Goal: Task Accomplishment & Management: Manage account settings

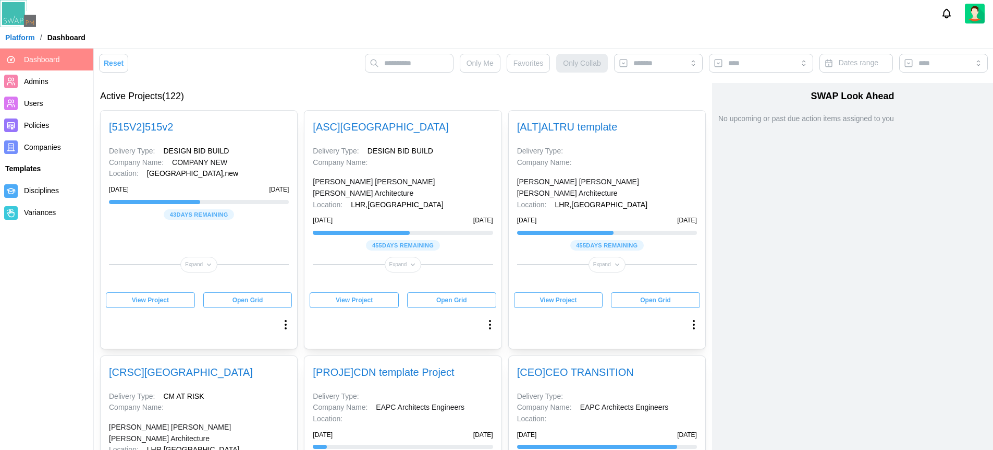
click at [228, 56] on div "Reset Only Me Favorites Only Collab Dates range" at bounding box center [543, 66] width 889 height 24
click at [44, 266] on nav "Dashboard Admins Users Policies Companies Templates Disciplines Variances" at bounding box center [47, 249] width 94 height 401
click at [61, 299] on nav "Dashboard Admins Users Policies Companies Templates Disciplines Variances" at bounding box center [47, 249] width 94 height 401
click at [55, 281] on nav "Dashboard Admins Users Policies Companies Templates Disciplines Variances" at bounding box center [47, 249] width 94 height 401
click at [43, 261] on nav "Dashboard Admins Users Policies Companies Templates Disciplines Variances" at bounding box center [47, 249] width 94 height 401
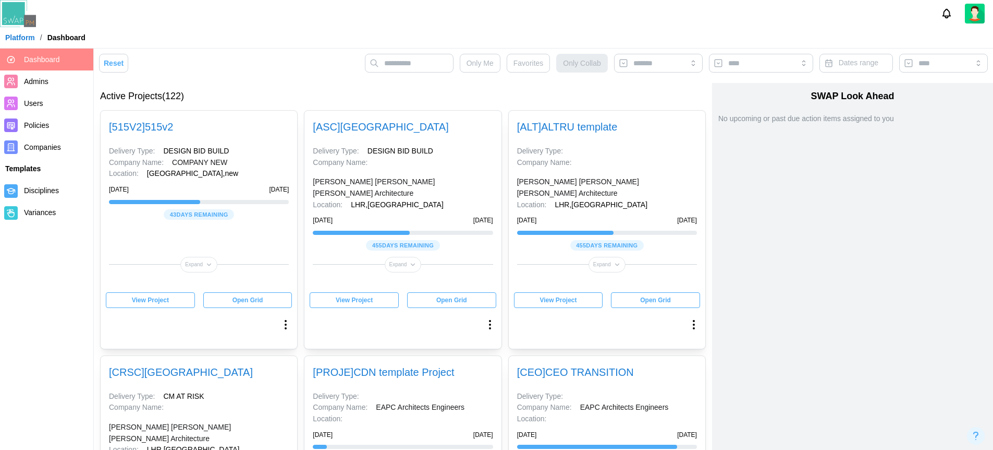
click at [329, 46] on header "Platform / Dashboard" at bounding box center [496, 24] width 993 height 49
click at [328, 67] on div "Reset Only Me Favorites Only Collab Dates range" at bounding box center [543, 66] width 889 height 24
click at [293, 58] on div "Reset Only Me Favorites Only Collab Dates range" at bounding box center [543, 66] width 889 height 24
click at [266, 56] on div "Reset Only Me Favorites Only Collab Dates range" at bounding box center [543, 66] width 889 height 24
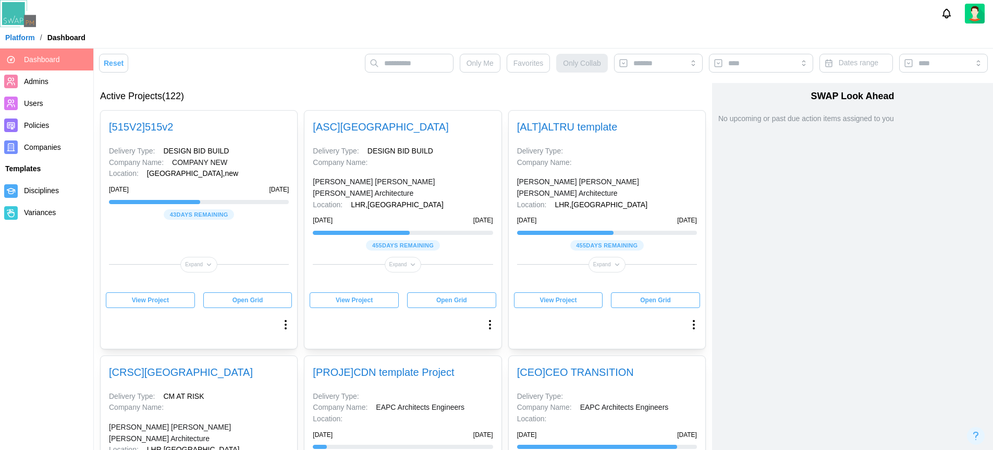
click at [291, 13] on div at bounding box center [496, 13] width 993 height 27
click at [452, 176] on link "[PERSON_NAME] [PERSON_NAME] [PERSON_NAME] Architecture" at bounding box center [403, 187] width 180 height 22
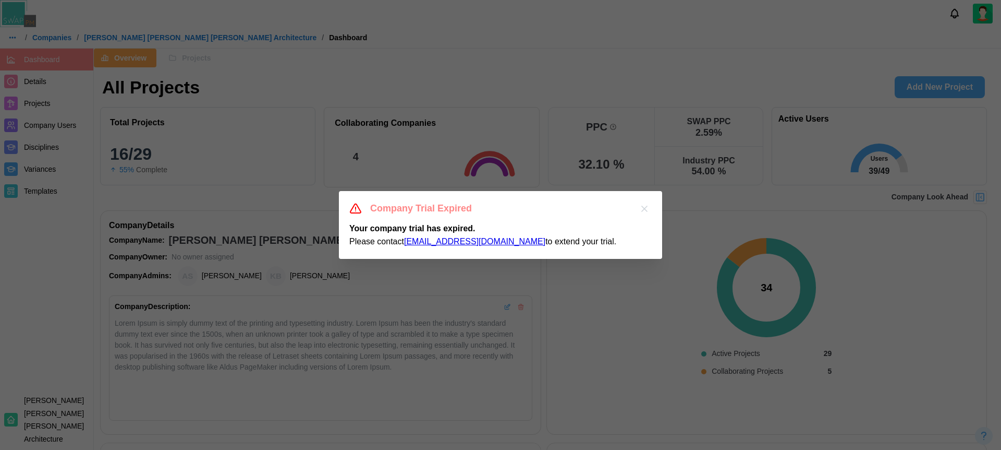
click at [647, 213] on icon "button" at bounding box center [644, 208] width 10 height 10
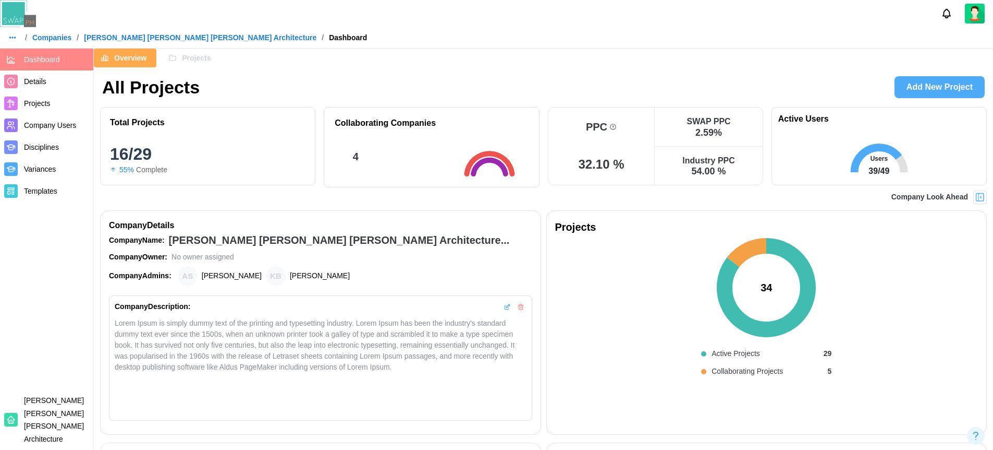
click at [983, 199] on img at bounding box center [980, 197] width 10 height 10
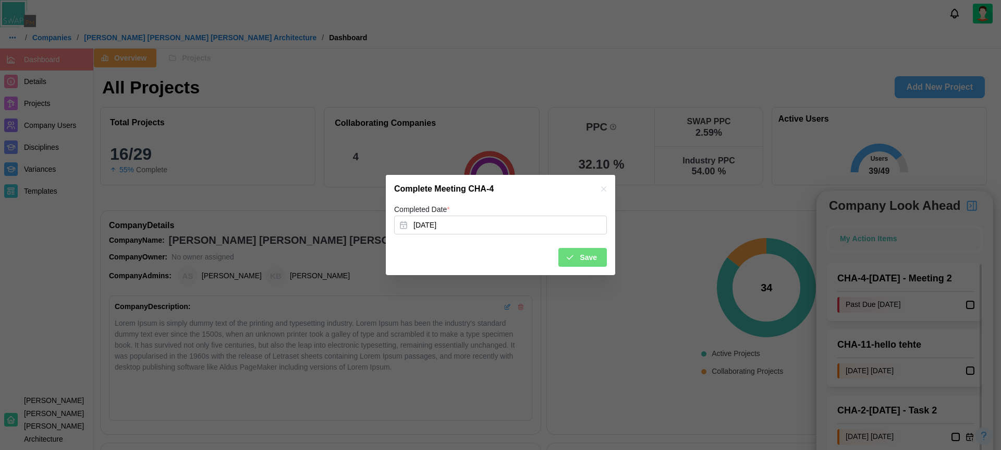
click at [577, 253] on div "Save" at bounding box center [581, 257] width 32 height 18
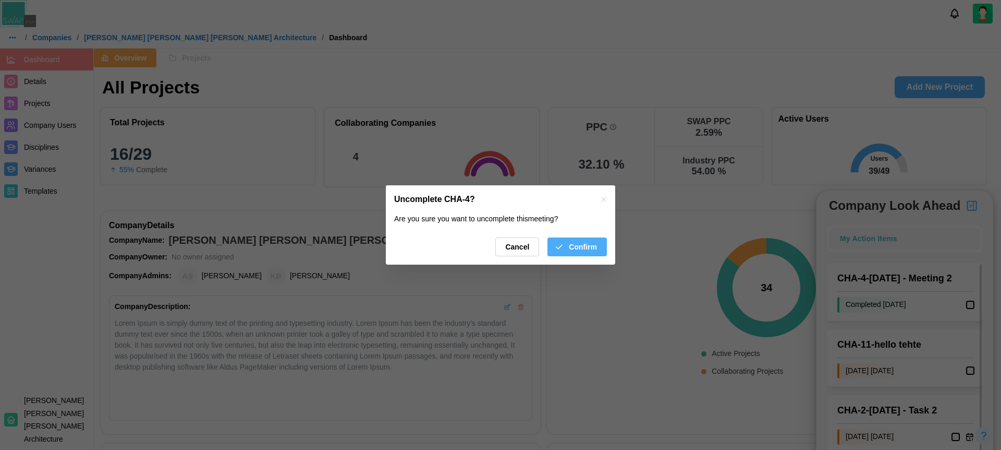
click at [600, 247] on button "Confirm" at bounding box center [577, 246] width 59 height 19
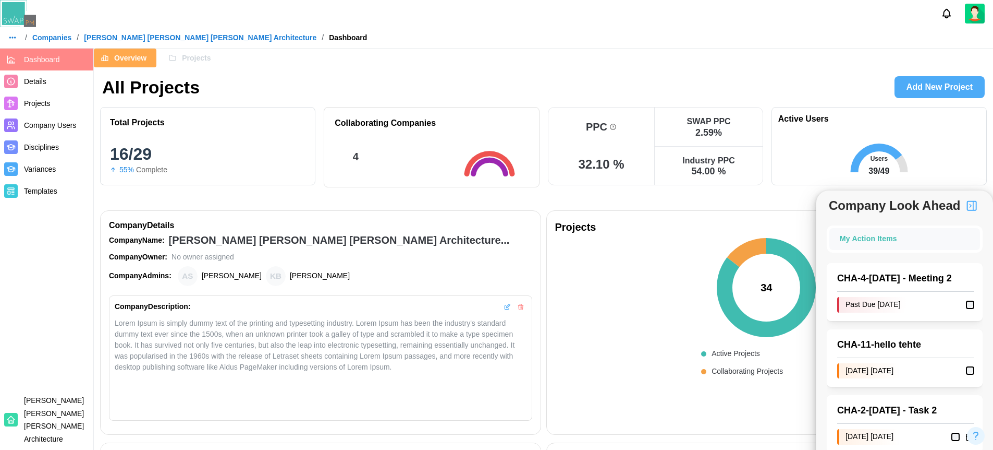
click at [976, 209] on img "button" at bounding box center [972, 205] width 13 height 13
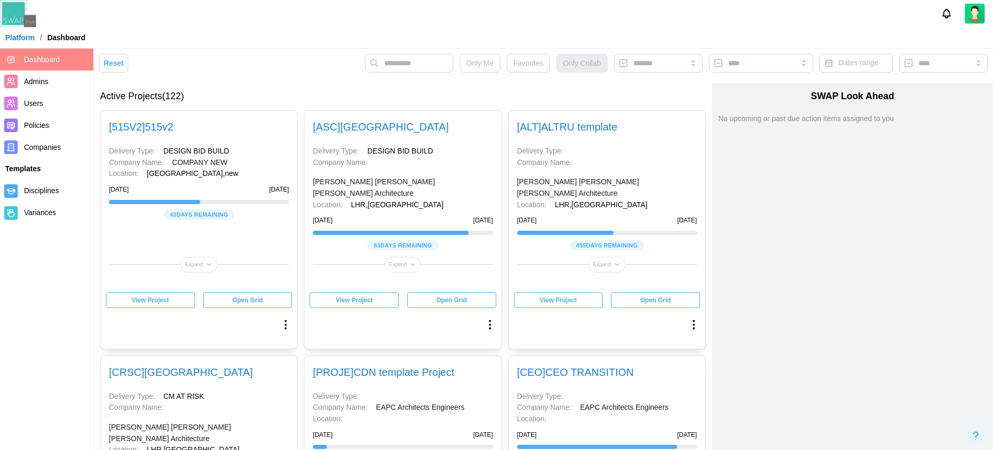
click at [407, 176] on link "[PERSON_NAME] [PERSON_NAME] [PERSON_NAME] Architecture" at bounding box center [403, 187] width 180 height 22
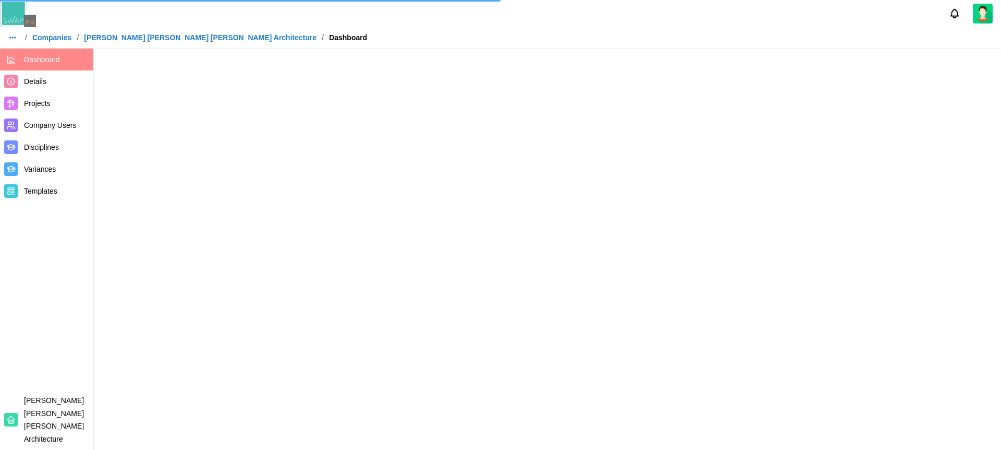
click at [541, 30] on div "/ Companies / Barker Rinker Seacat Architecture / Dashboard" at bounding box center [500, 38] width 1001 height 16
click at [512, 25] on div at bounding box center [500, 13] width 1001 height 27
click at [491, 34] on div "/ Companies / Barker Rinker Seacat Architecture / Dashboard" at bounding box center [500, 38] width 1001 height 16
click at [492, 30] on div "/ Companies / Barker Rinker Seacat Architecture / Dashboard" at bounding box center [500, 38] width 1001 height 16
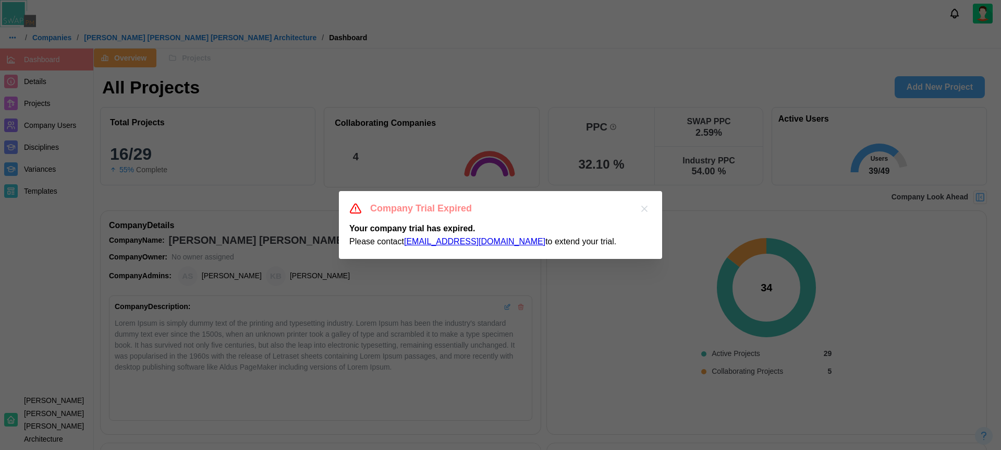
click at [645, 211] on icon "button" at bounding box center [644, 208] width 10 height 10
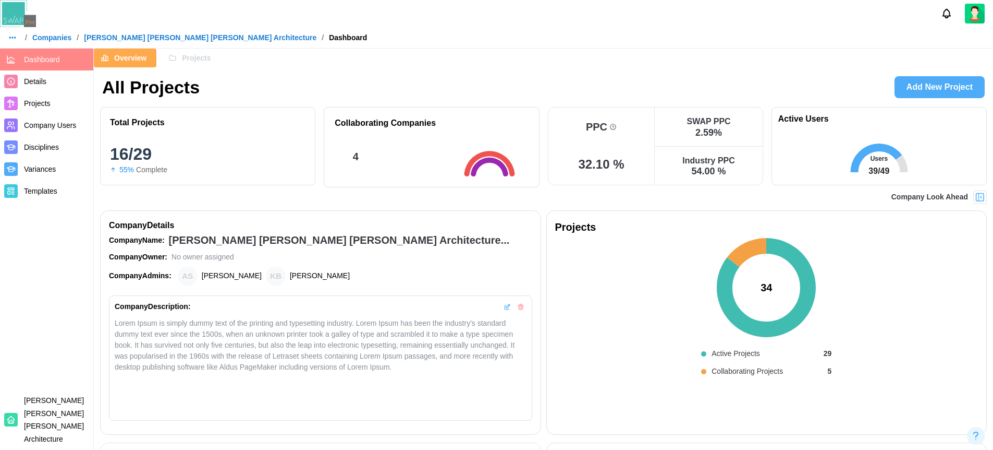
click at [193, 65] on span "Projects" at bounding box center [196, 58] width 29 height 18
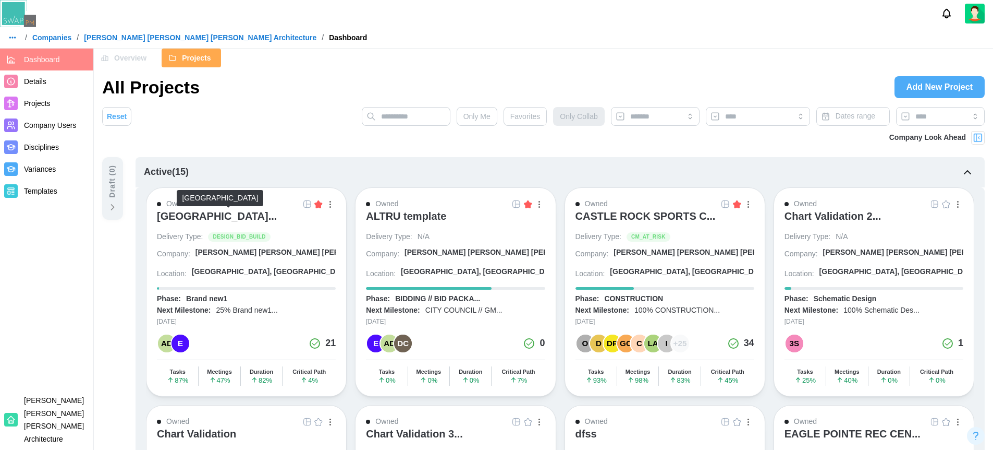
click at [263, 220] on div "ALTRU SPORTS COMPLEX..." at bounding box center [217, 216] width 120 height 13
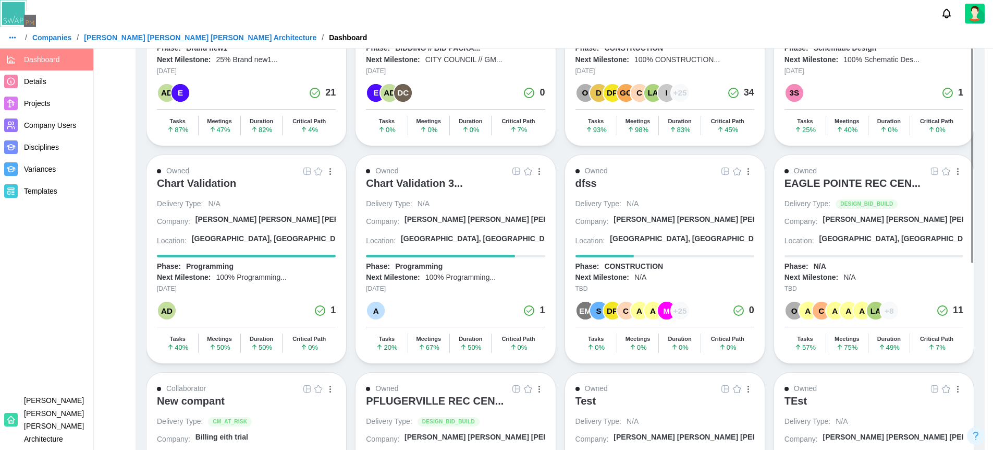
click at [410, 95] on div "DC" at bounding box center [403, 93] width 18 height 18
click at [407, 96] on div "DC" at bounding box center [403, 93] width 18 height 18
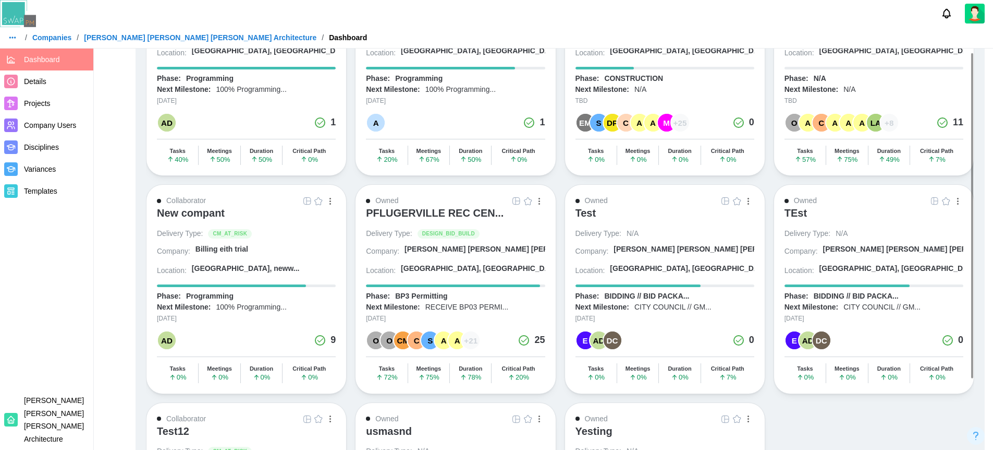
click at [683, 119] on div "+ 25" at bounding box center [681, 123] width 18 height 18
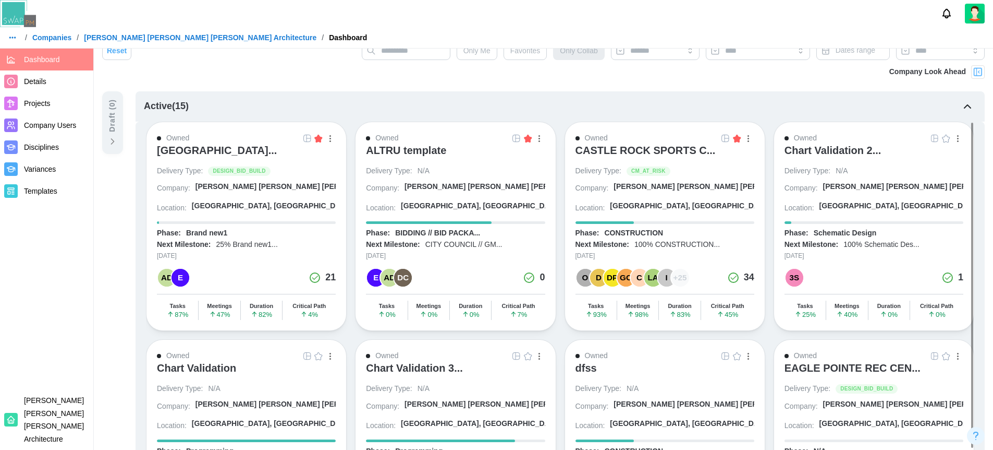
scroll to position [0, 0]
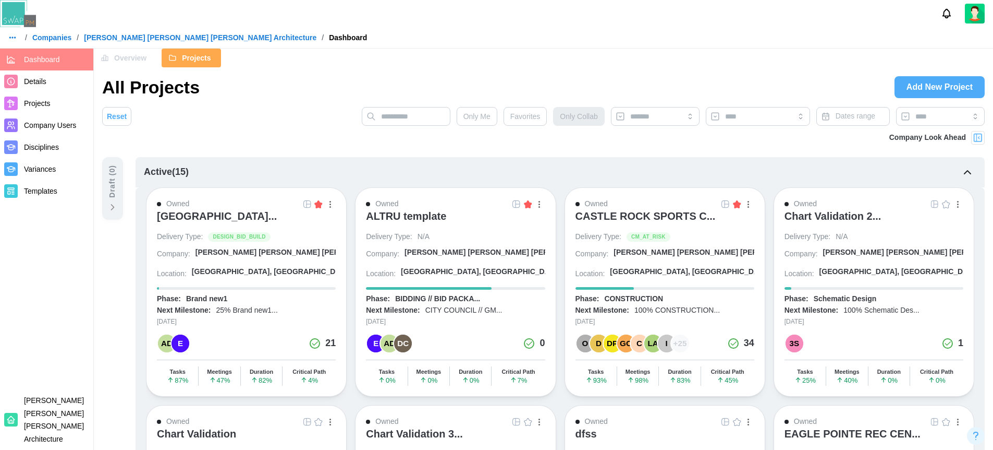
click at [420, 49] on div "Overview Projects" at bounding box center [544, 58] width 900 height 19
click at [559, 50] on div "Overview Projects" at bounding box center [544, 58] width 900 height 19
drag, startPoint x: 401, startPoint y: 28, endPoint x: 394, endPoint y: 27, distance: 7.4
click at [401, 27] on header "/ Companies / Barker Rinker Seacat Architecture / Dashboard" at bounding box center [496, 24] width 993 height 49
click at [28, 126] on span "Company Users" at bounding box center [50, 125] width 52 height 8
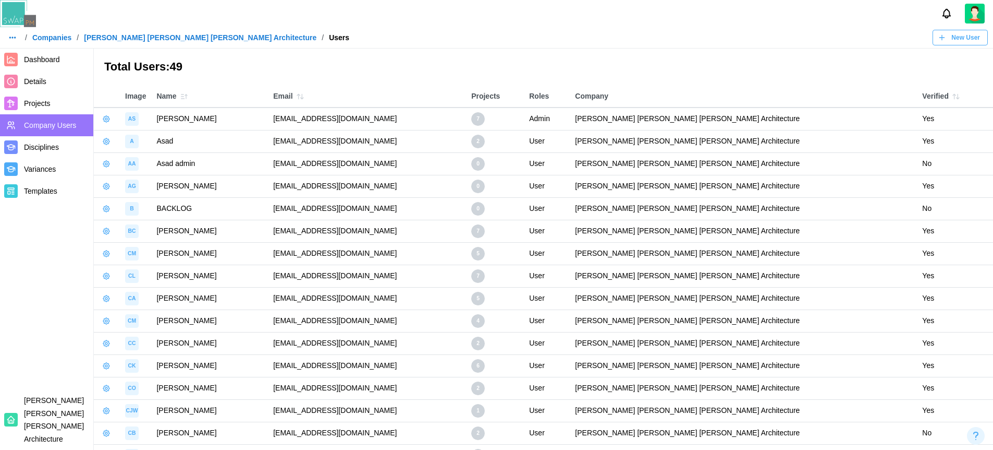
click at [342, 118] on td "amandaspear12345qwerty@brsarch.com" at bounding box center [367, 118] width 198 height 22
copy tr "amandaspear12345qwerty@brsarch.com 7"
click at [101, 116] on button "button" at bounding box center [106, 119] width 15 height 15
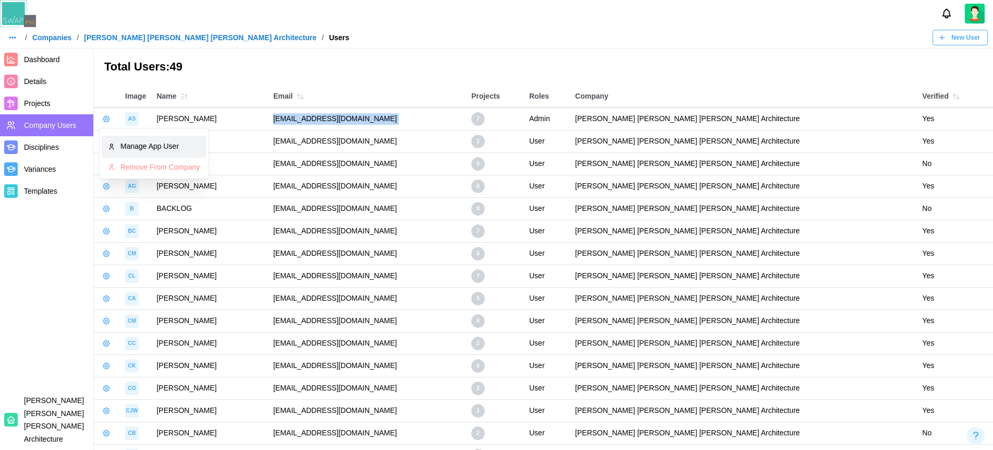
click at [129, 148] on div "Manage App User" at bounding box center [160, 146] width 80 height 11
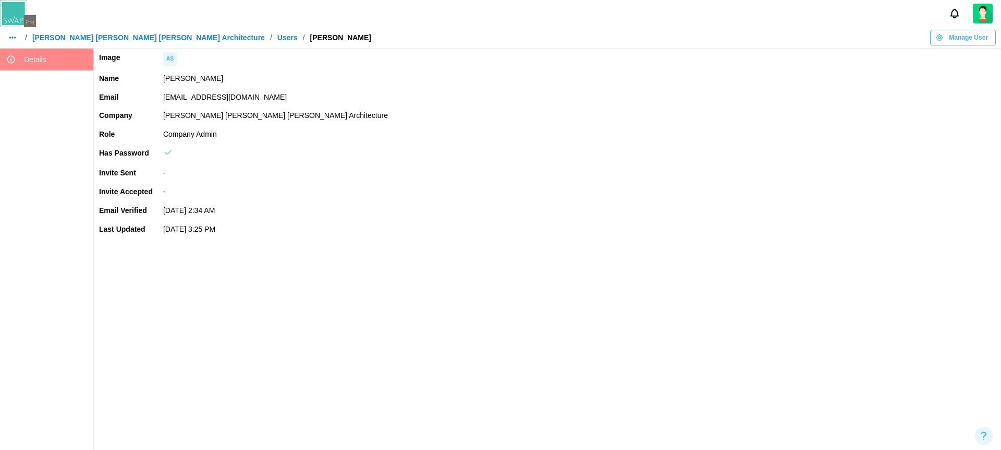
click at [967, 33] on span "Manage User" at bounding box center [968, 37] width 39 height 15
click at [949, 92] on div "Set User Password" at bounding box center [961, 96] width 63 height 8
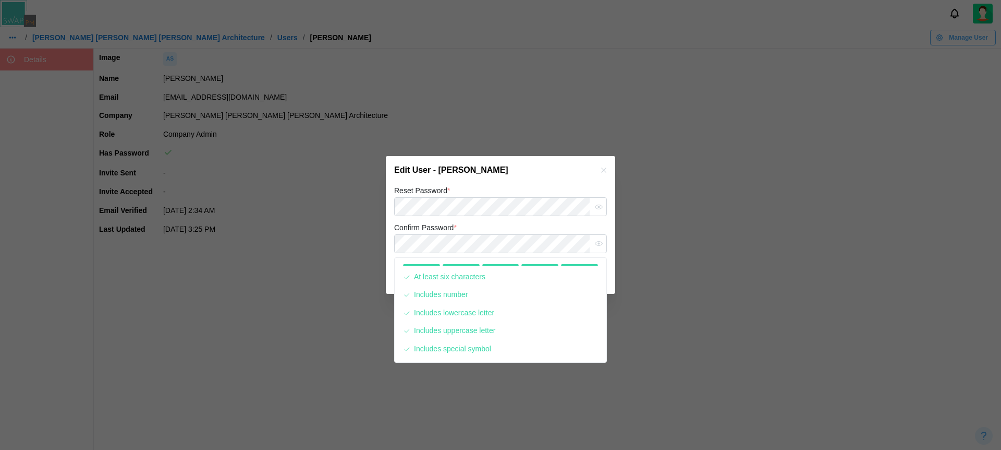
click at [502, 179] on div "Edit User - Amanda Spear" at bounding box center [500, 170] width 229 height 28
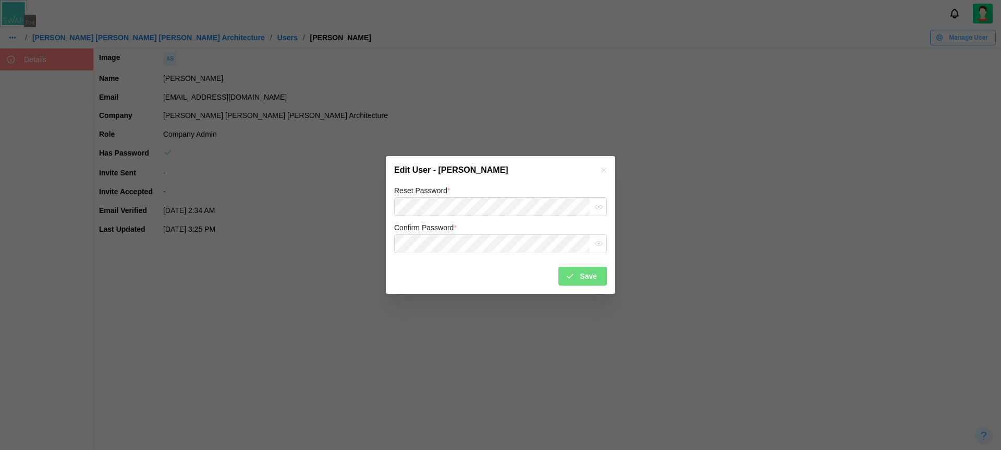
click at [563, 284] on button "Save" at bounding box center [583, 275] width 49 height 19
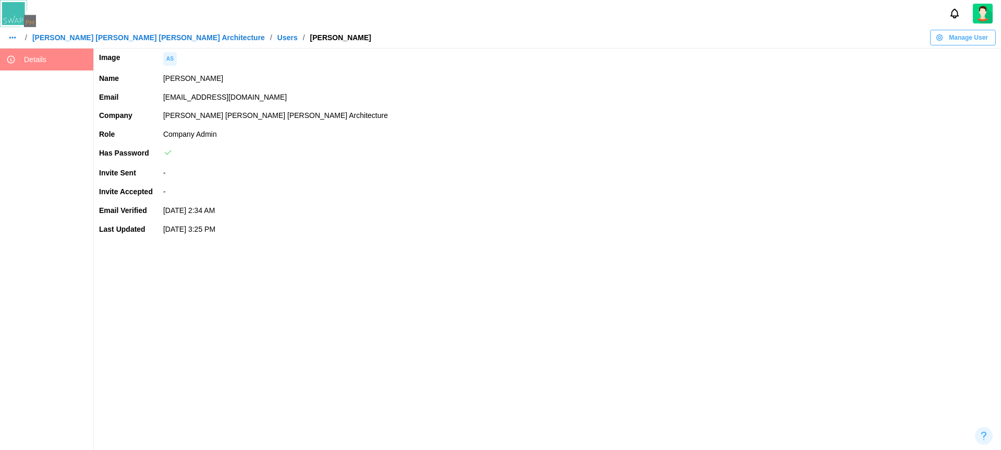
click at [682, 150] on td at bounding box center [579, 154] width 843 height 20
click at [963, 34] on span "Manage User" at bounding box center [968, 37] width 39 height 15
drag, startPoint x: 587, startPoint y: 104, endPoint x: 494, endPoint y: 72, distance: 98.1
click at [587, 104] on td "amandaspear12345qwerty@brsarch.com" at bounding box center [579, 97] width 843 height 19
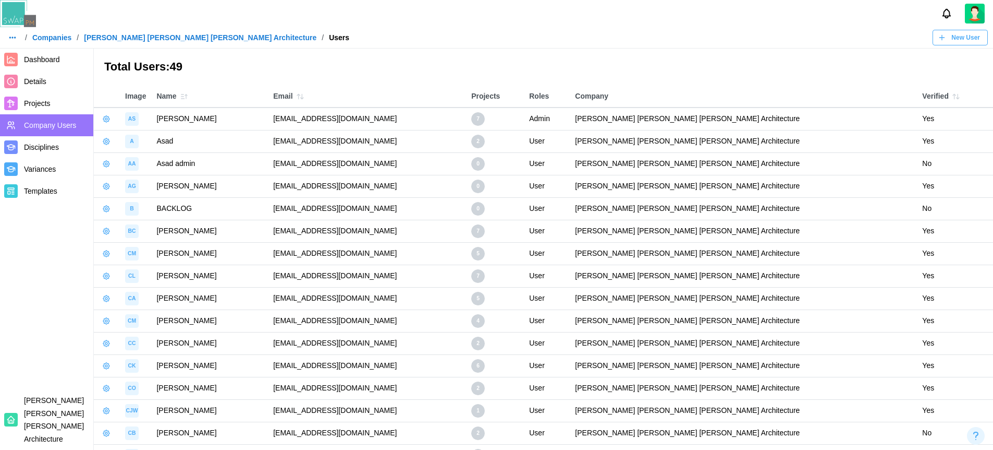
click at [356, 115] on td "amandaspear12345qwerty@brsarch.com" at bounding box center [367, 118] width 198 height 22
click at [362, 118] on td "amandaspear12345qwerty@brsarch.com" at bounding box center [367, 118] width 198 height 22
drag, startPoint x: 303, startPoint y: 119, endPoint x: 435, endPoint y: 119, distance: 132.5
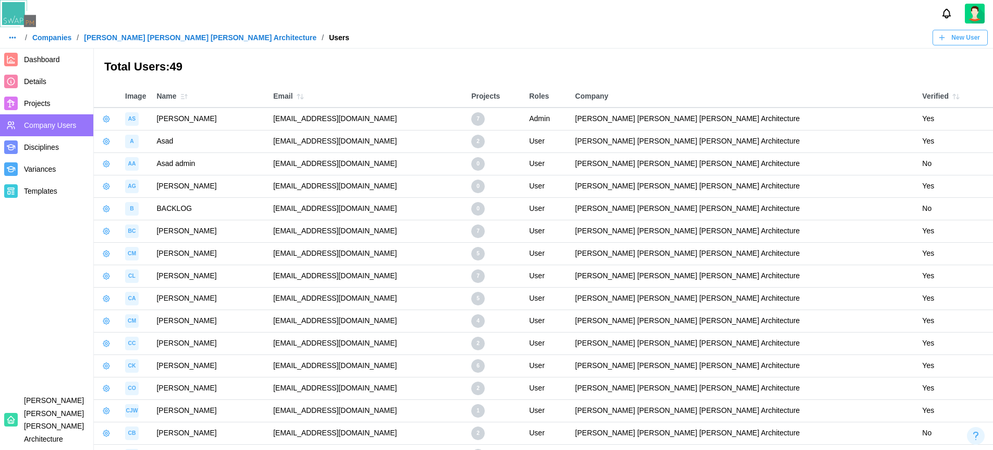
click at [435, 119] on td "amandaspear12345qwerty@brsarch.com" at bounding box center [367, 118] width 198 height 22
copy td "amandaspear12345qwerty@brsarch.com"
click at [547, 45] on header "/ Companies / Barker Rinker Seacat Architecture / Users New User" at bounding box center [496, 24] width 993 height 49
click at [63, 57] on span "Dashboard" at bounding box center [56, 59] width 65 height 13
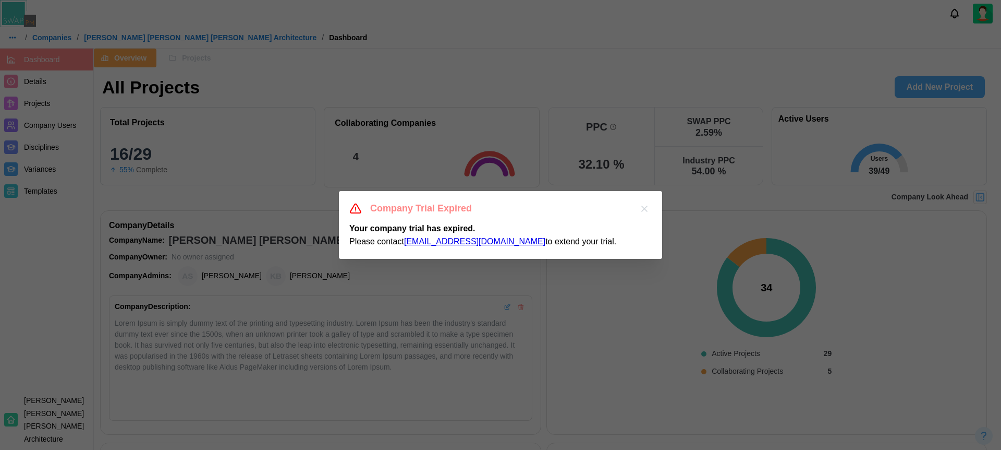
click at [649, 207] on icon "button" at bounding box center [644, 208] width 10 height 10
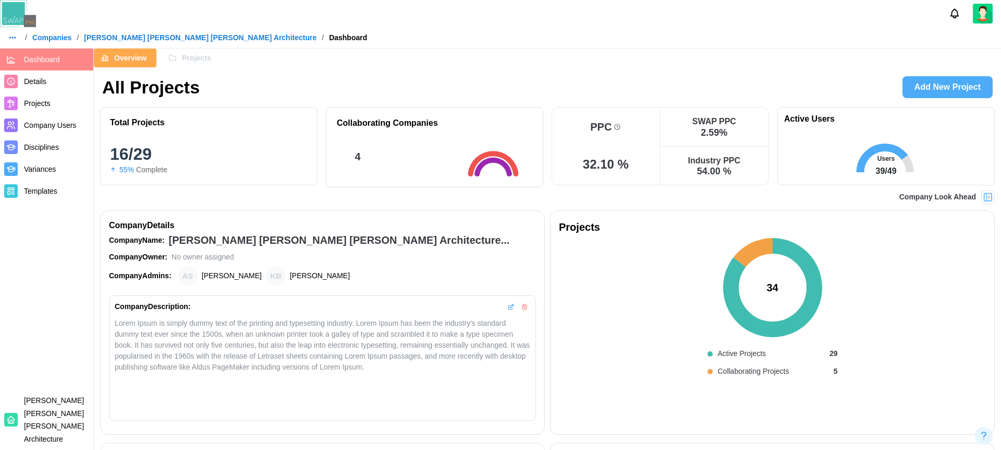
click at [643, 208] on div "Projects 34 Active Projects 29 Collaborating Projects 5" at bounding box center [773, 325] width 450 height 235
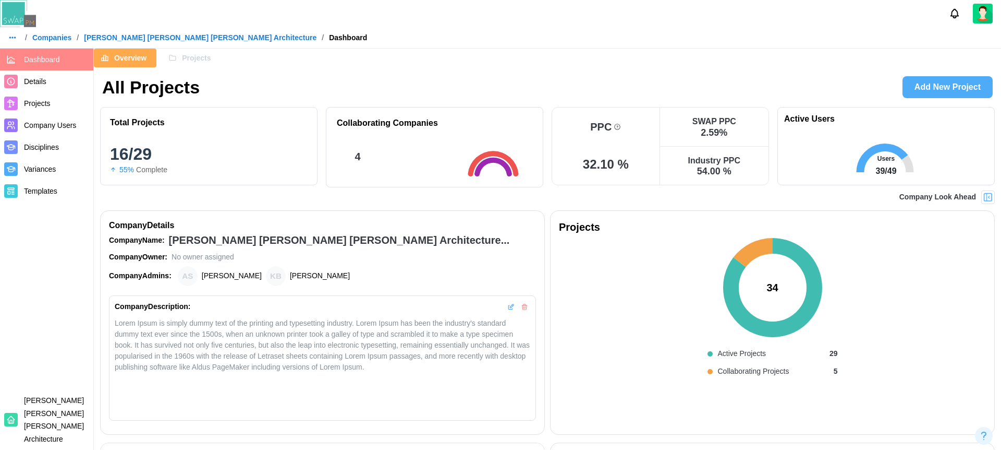
click at [643, 208] on div "Projects 34 Active Projects 29 Collaborating Projects 5" at bounding box center [773, 325] width 450 height 235
click at [643, 208] on div "Projects 34 Active Projects 29 Collaborating Projects 5" at bounding box center [767, 325] width 446 height 235
click at [184, 60] on span "Projects" at bounding box center [196, 58] width 29 height 18
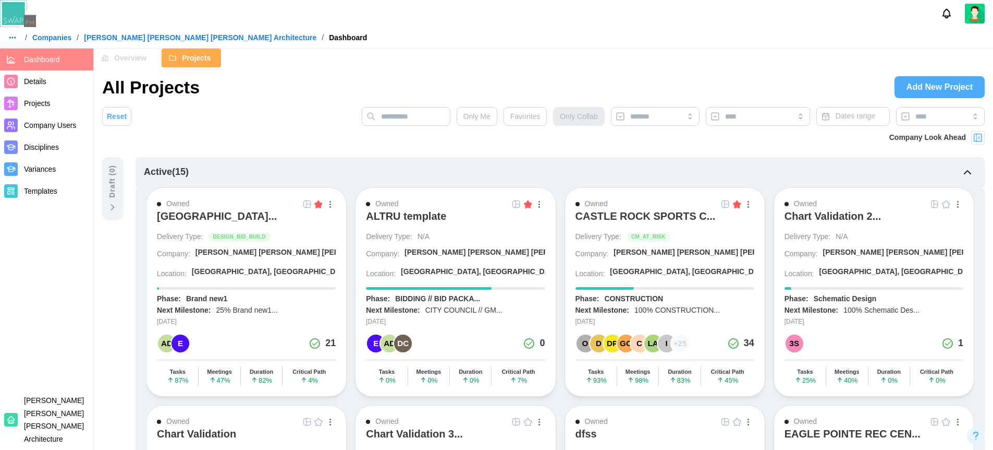
click at [42, 78] on span "Details" at bounding box center [35, 81] width 22 height 8
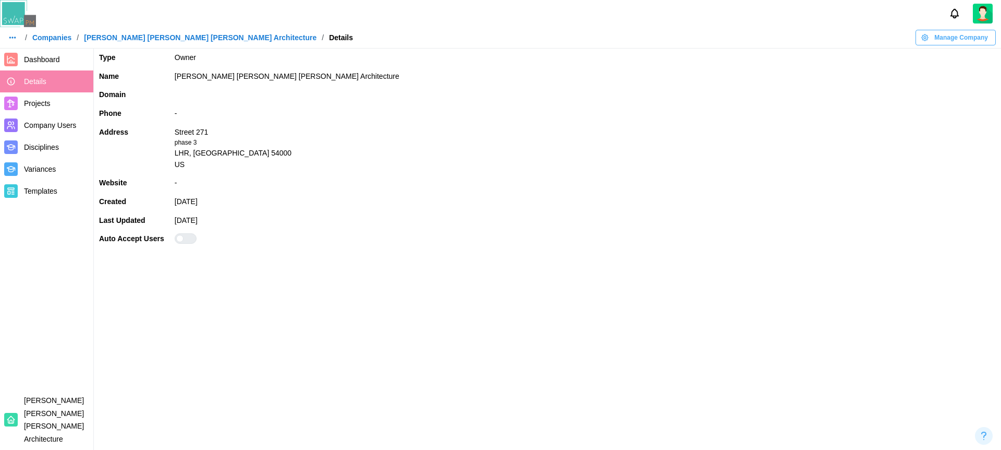
click at [949, 39] on span "Manage Company" at bounding box center [962, 37] width 54 height 15
click at [970, 57] on div "Edit Company" at bounding box center [964, 59] width 54 height 8
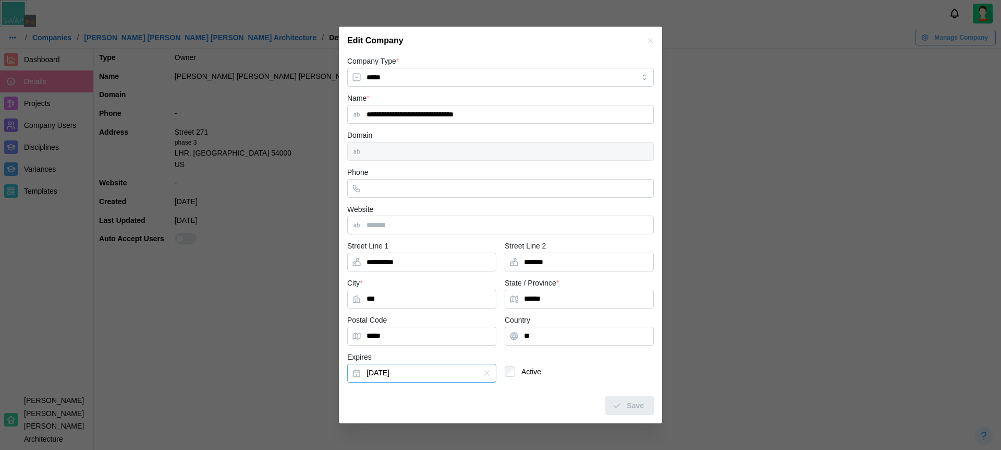
click at [403, 375] on button "Jun 30, 2025" at bounding box center [421, 373] width 149 height 19
click at [482, 209] on icon "button" at bounding box center [482, 205] width 8 height 8
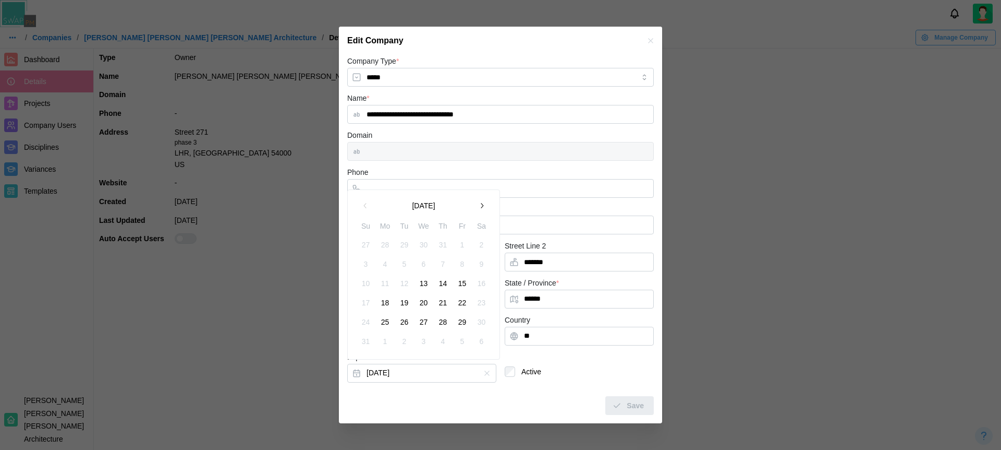
click at [462, 323] on button "29" at bounding box center [462, 321] width 19 height 19
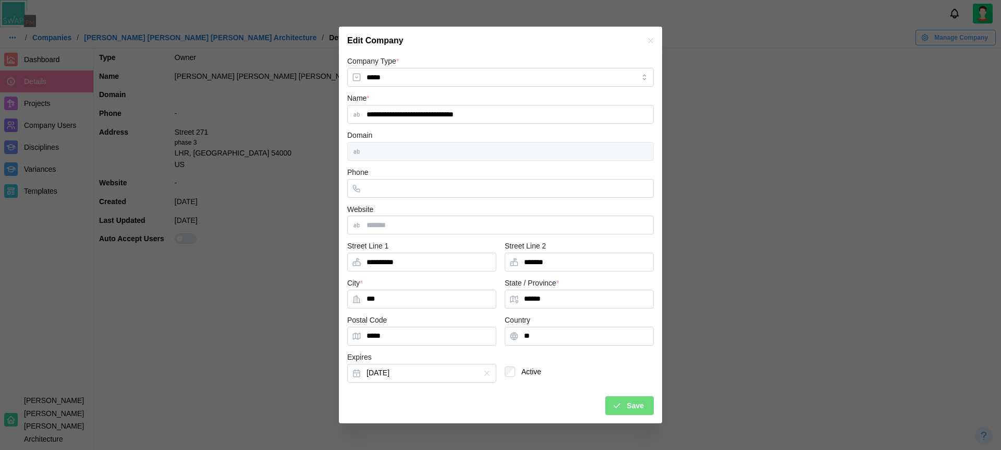
click at [626, 405] on div "Save" at bounding box center [628, 405] width 32 height 18
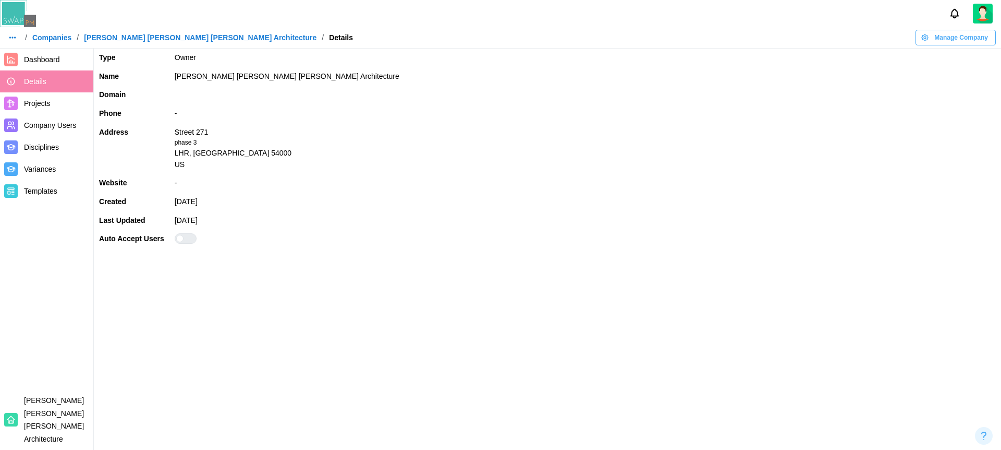
click at [440, 159] on div "US" at bounding box center [585, 164] width 821 height 11
click at [561, 256] on main "Type Owner Name Barker Rinker Seacat Architecture Domain Phone - Address Street…" at bounding box center [500, 225] width 1001 height 450
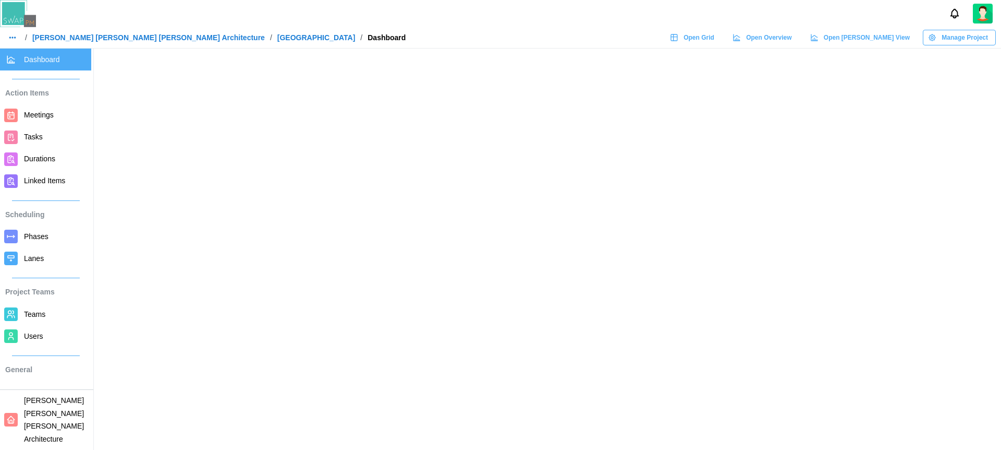
click at [510, 14] on div at bounding box center [500, 13] width 1001 height 27
click at [509, 37] on div "/ [PERSON_NAME] [PERSON_NAME] [PERSON_NAME] Architecture / ALTRU SPORTS COMPLEX…" at bounding box center [500, 38] width 1001 height 16
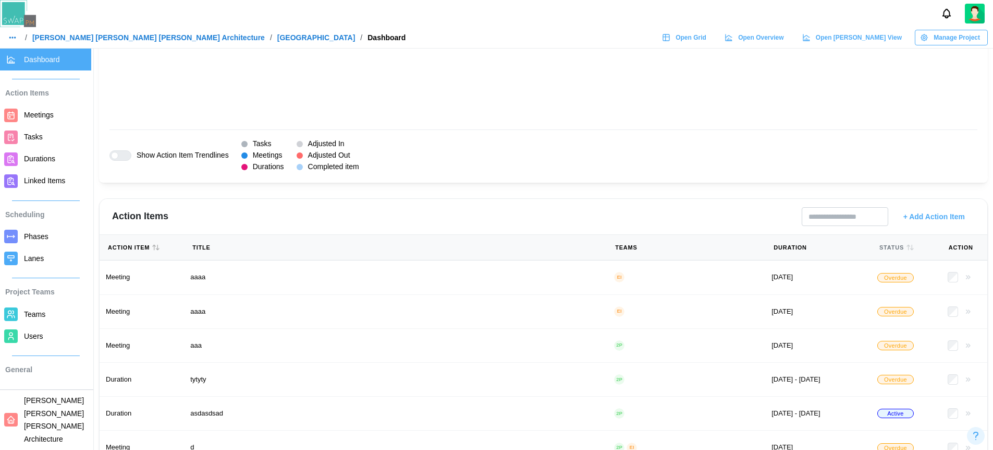
scroll to position [1107, 0]
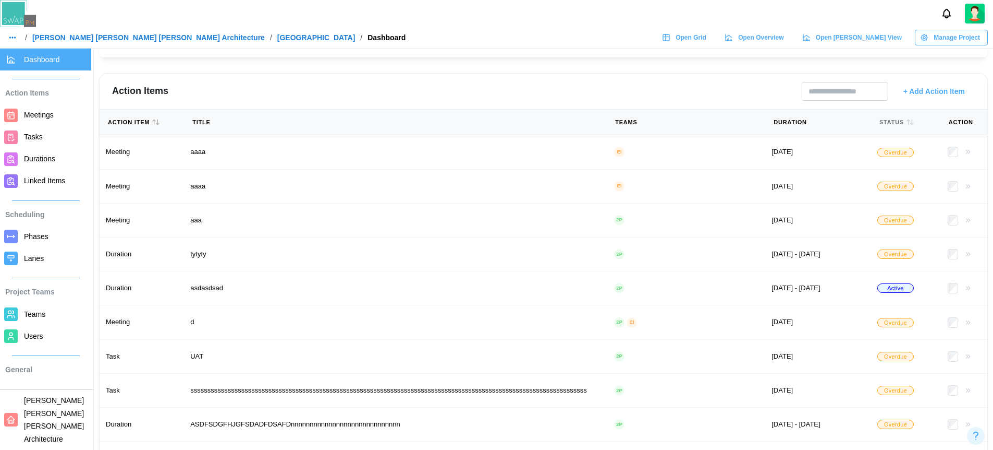
click at [156, 125] on icon "button" at bounding box center [156, 122] width 8 height 8
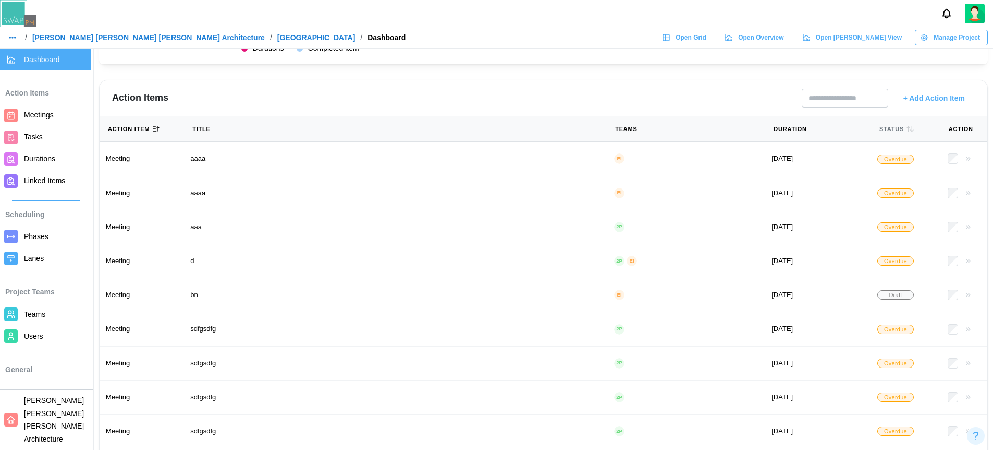
scroll to position [1114, 0]
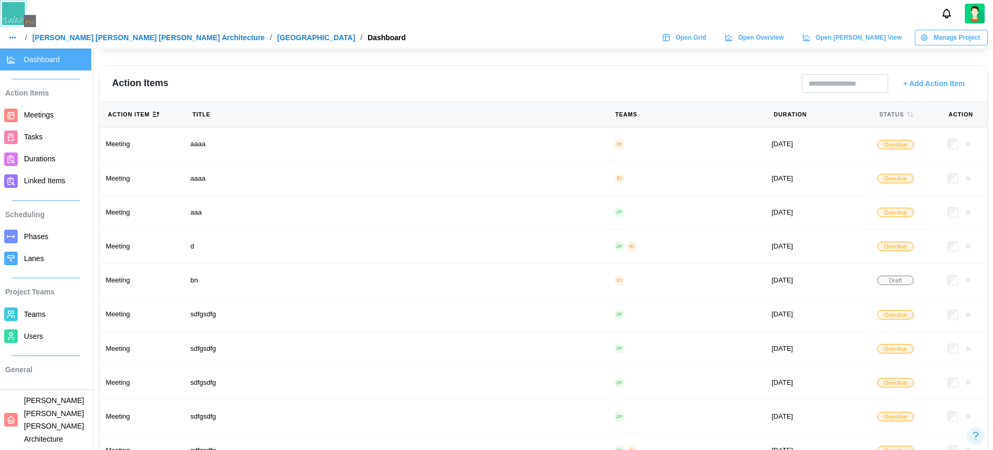
click at [154, 117] on icon "button" at bounding box center [156, 114] width 8 height 8
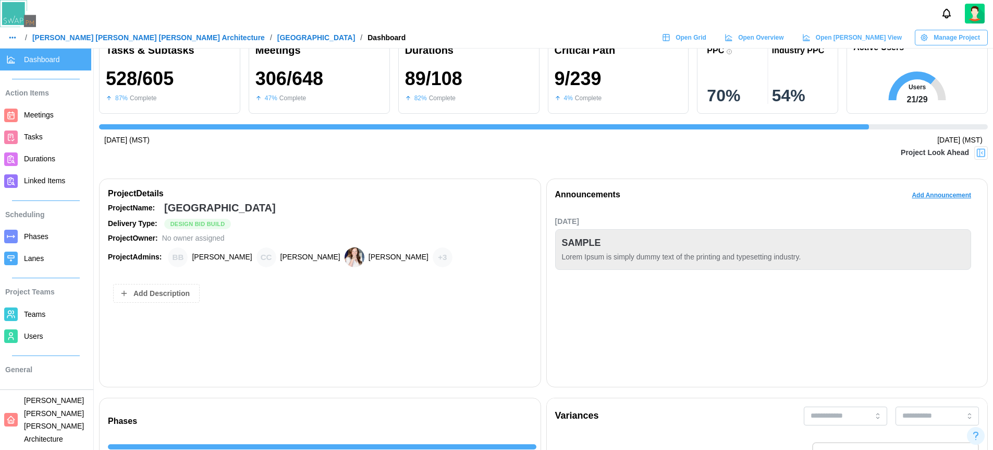
scroll to position [0, 0]
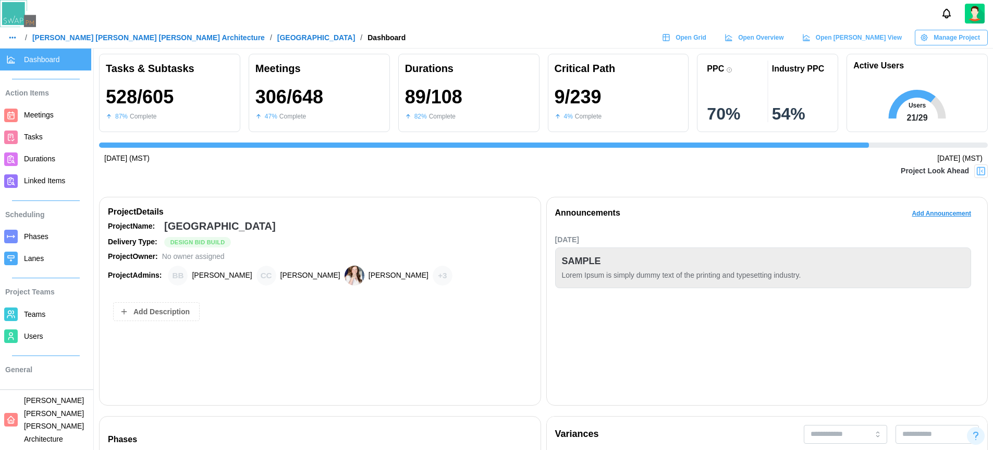
click at [37, 341] on span "Users" at bounding box center [55, 336] width 63 height 13
click at [933, 213] on span "Add Announcement" at bounding box center [941, 213] width 59 height 15
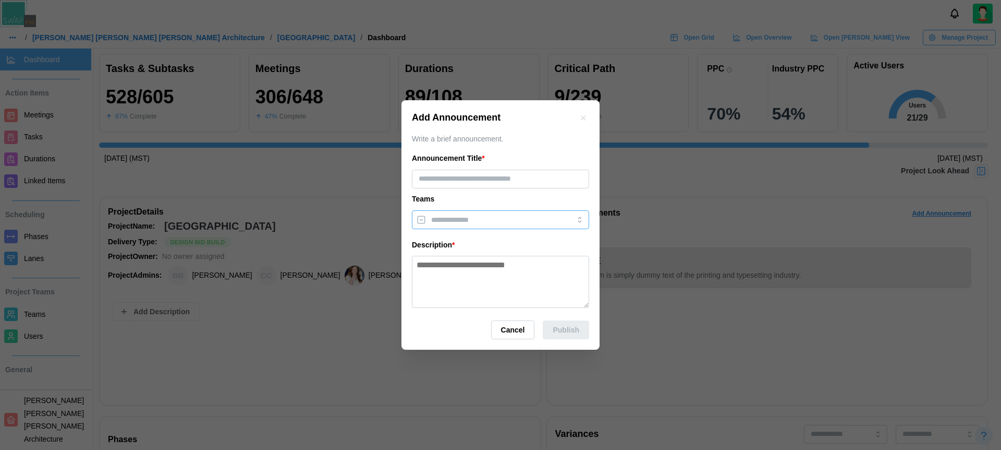
click at [496, 216] on input "search" at bounding box center [491, 219] width 120 height 8
click at [582, 118] on icon "button" at bounding box center [583, 118] width 8 height 8
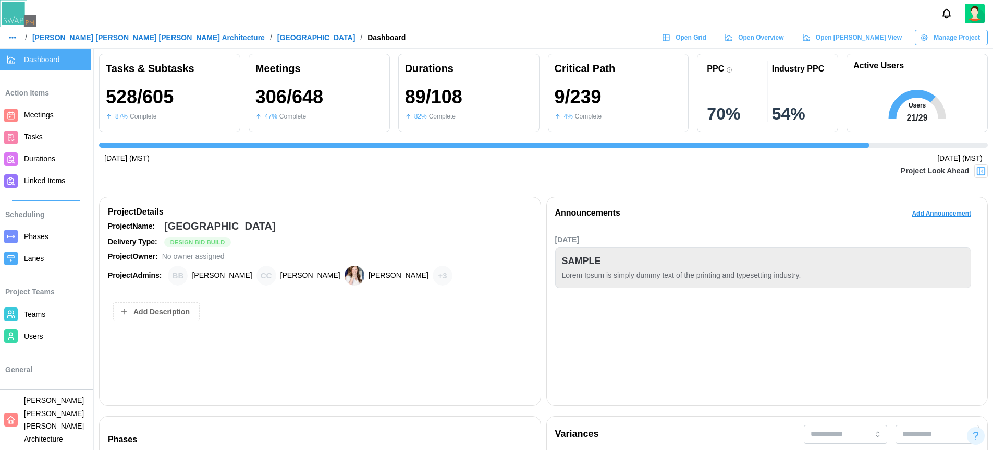
click at [956, 213] on span "Add Announcement" at bounding box center [941, 213] width 59 height 15
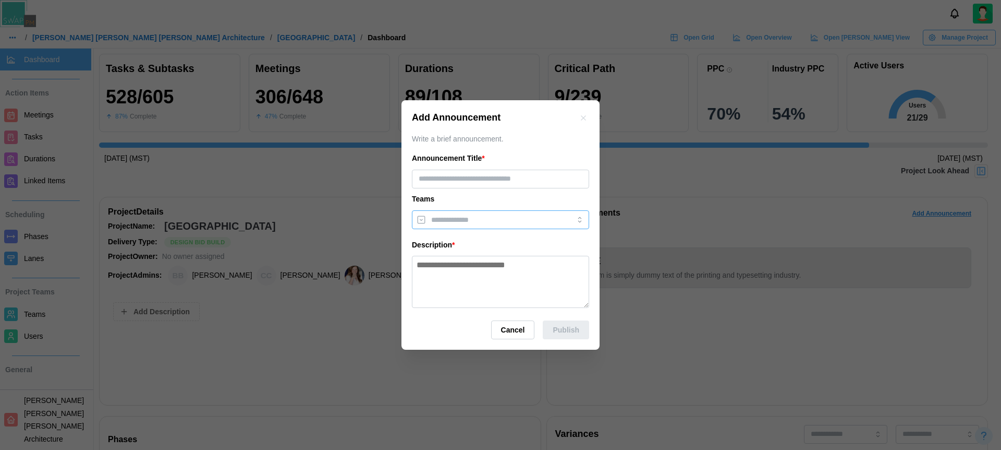
click at [494, 227] on div at bounding box center [490, 220] width 123 height 18
click at [588, 118] on button "button" at bounding box center [583, 117] width 11 height 11
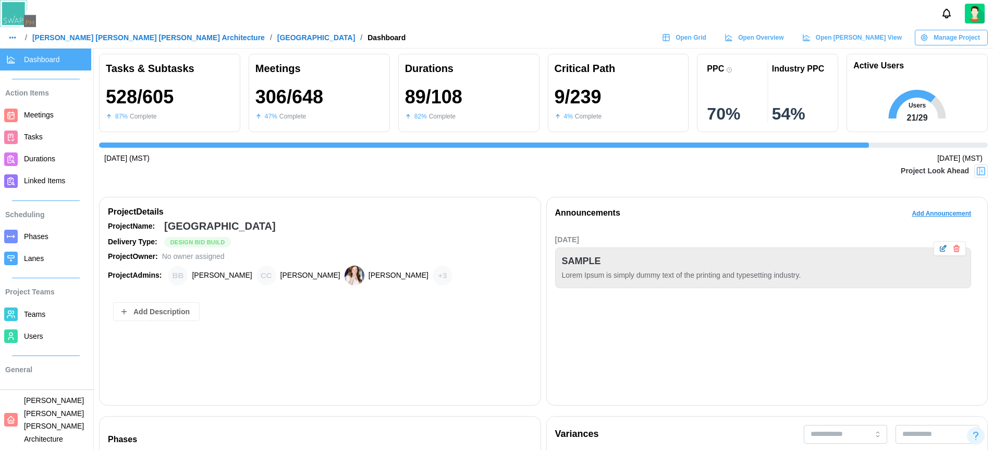
click at [941, 249] on icon "button" at bounding box center [943, 249] width 5 height 5
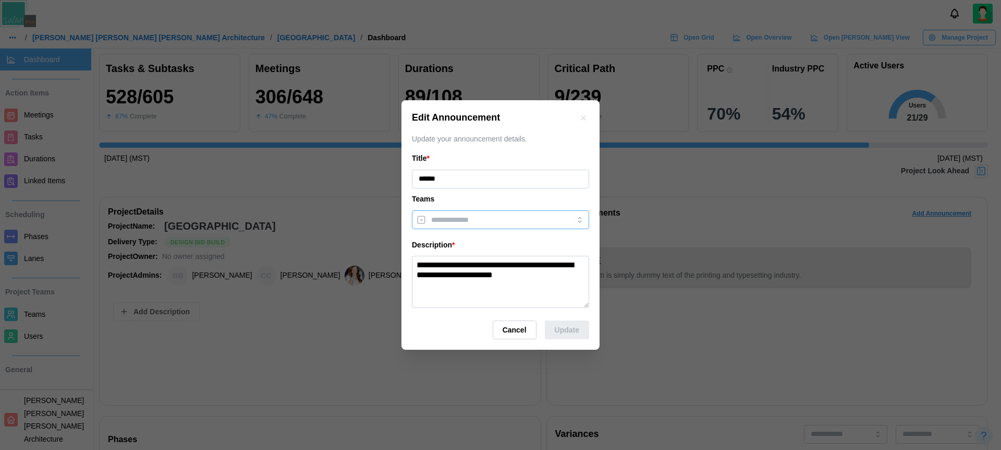
click at [483, 222] on input "search" at bounding box center [491, 219] width 120 height 8
click at [588, 116] on button "button" at bounding box center [583, 117] width 11 height 11
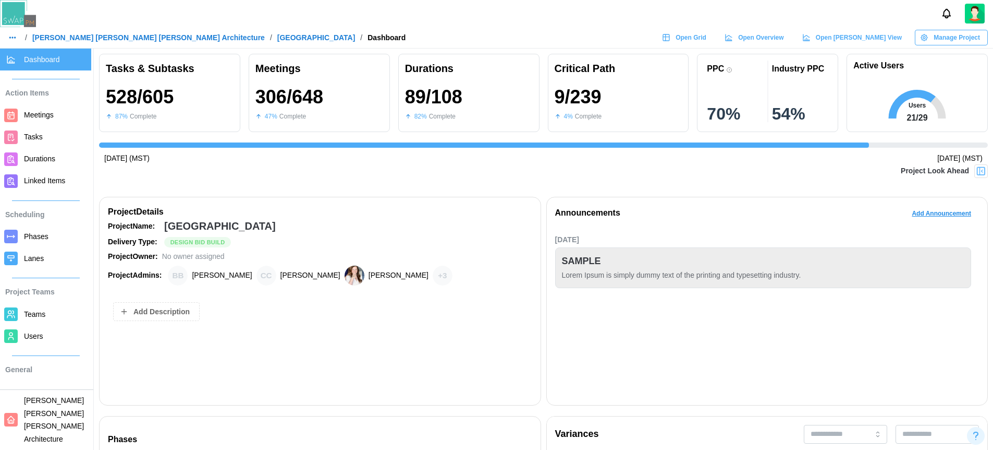
click at [722, 204] on div "Announcements Add Announcement [DATE] SAMPLE Lorem Ipsum is simply dummy text o…" at bounding box center [768, 301] width 442 height 209
click at [941, 251] on icon "button" at bounding box center [943, 249] width 5 height 5
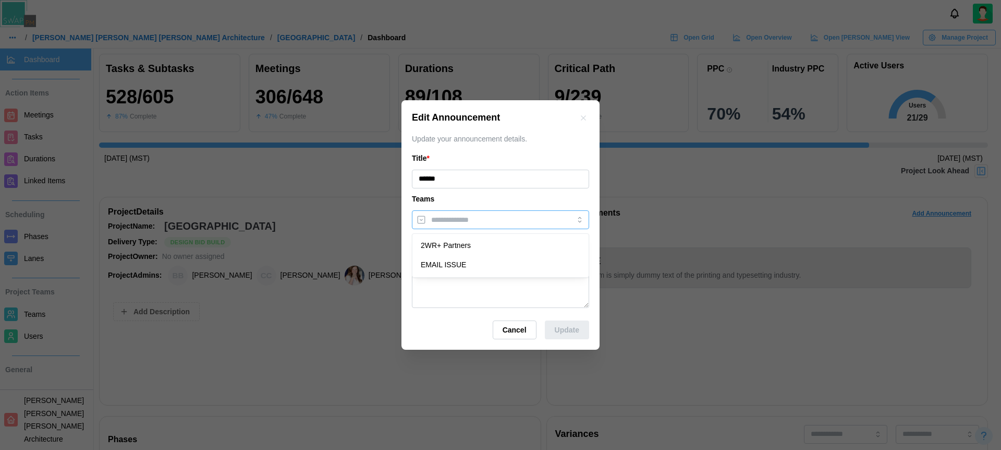
click at [513, 226] on div at bounding box center [490, 220] width 123 height 18
click at [585, 118] on icon "button" at bounding box center [583, 118] width 8 height 8
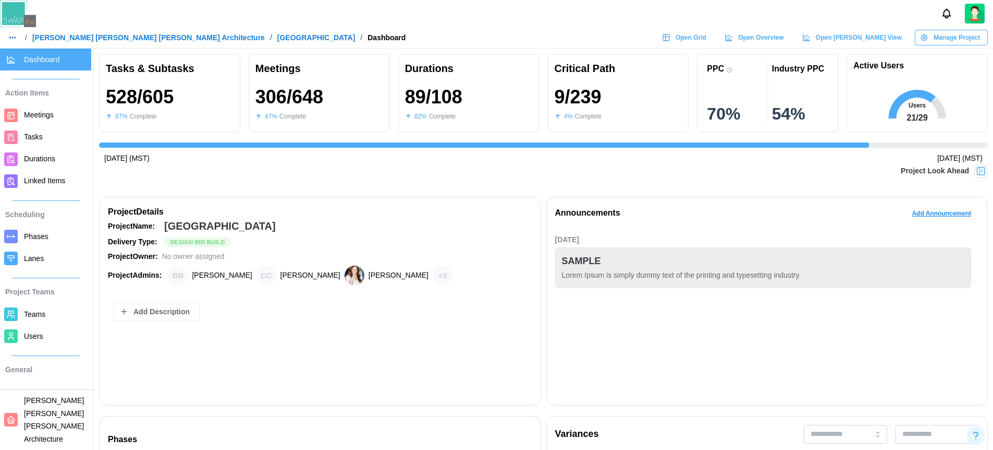
click at [922, 211] on span "Add Announcement" at bounding box center [941, 213] width 59 height 15
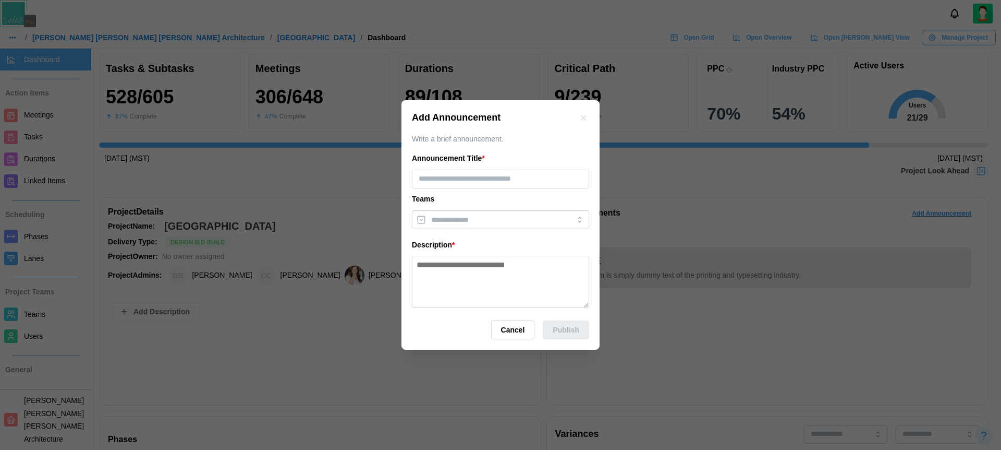
click at [476, 207] on div "Announcement Title * Teams Description *" at bounding box center [500, 230] width 177 height 155
click at [475, 217] on input "search" at bounding box center [491, 219] width 120 height 8
click at [585, 119] on icon "button" at bounding box center [583, 117] width 5 height 5
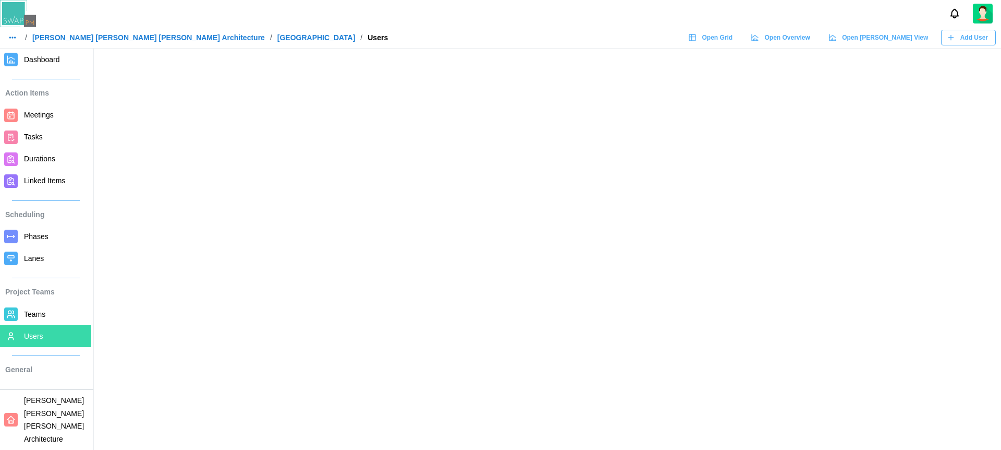
click at [633, 10] on div at bounding box center [500, 13] width 1001 height 27
click at [627, 21] on div at bounding box center [500, 13] width 1001 height 27
click at [614, 32] on div "/ Barker Rinker Seacat Architecture / ALTRU SPORTS COMPLEX / Users Open Grid Op…" at bounding box center [500, 38] width 1001 height 16
click at [611, 32] on div "/ Barker Rinker Seacat Architecture / ALTRU SPORTS COMPLEX / Users Open Grid Op…" at bounding box center [500, 38] width 1001 height 16
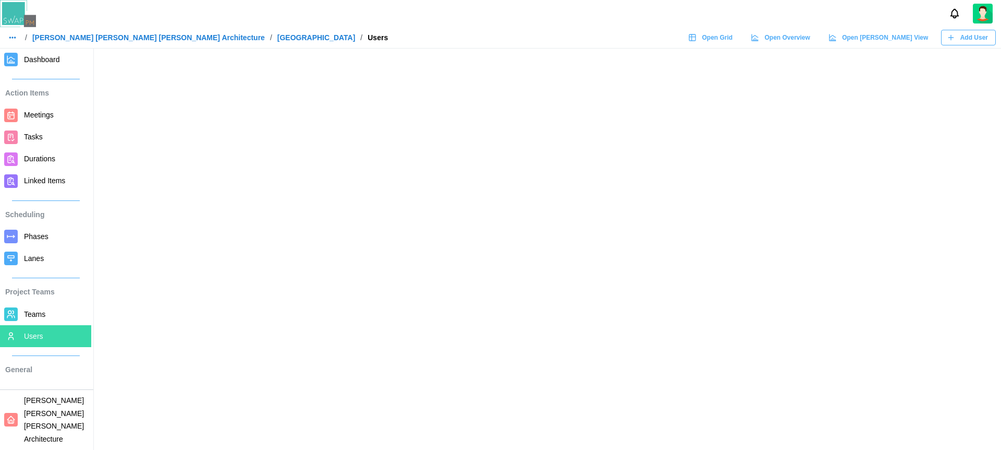
click at [616, 40] on div "/ Barker Rinker Seacat Architecture / ALTRU SPORTS COMPLEX / Users Open Grid Op…" at bounding box center [500, 38] width 1001 height 16
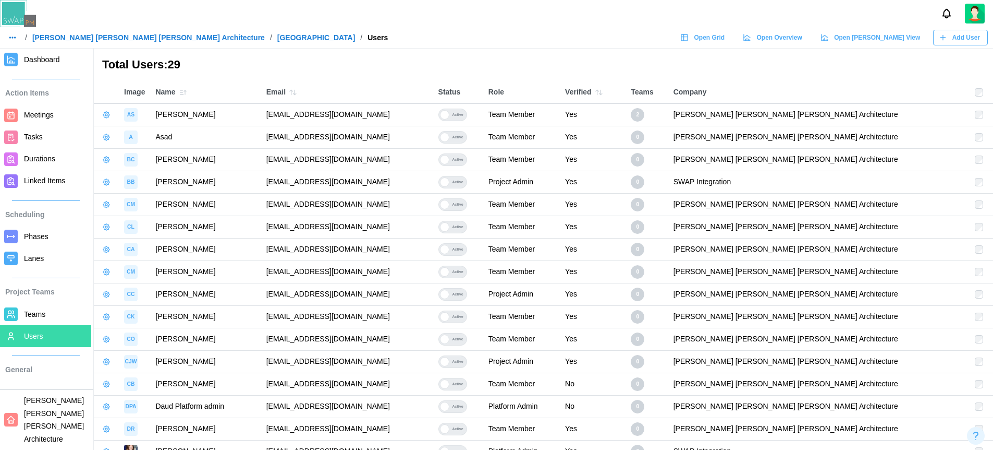
click at [604, 45] on header "/ Barker Rinker Seacat Architecture / ALTRU SPORTS COMPLEX / Users Open Grid Op…" at bounding box center [496, 24] width 993 height 49
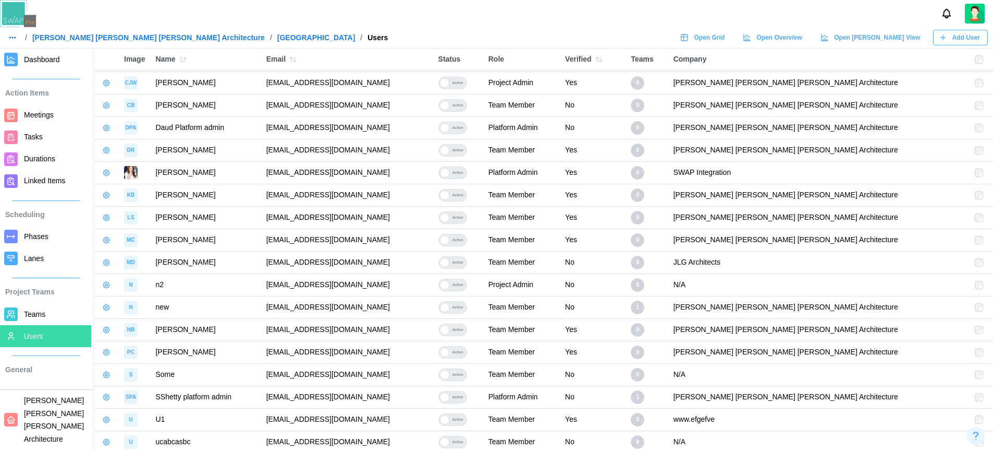
scroll to position [305, 0]
